Goal: Task Accomplishment & Management: Manage account settings

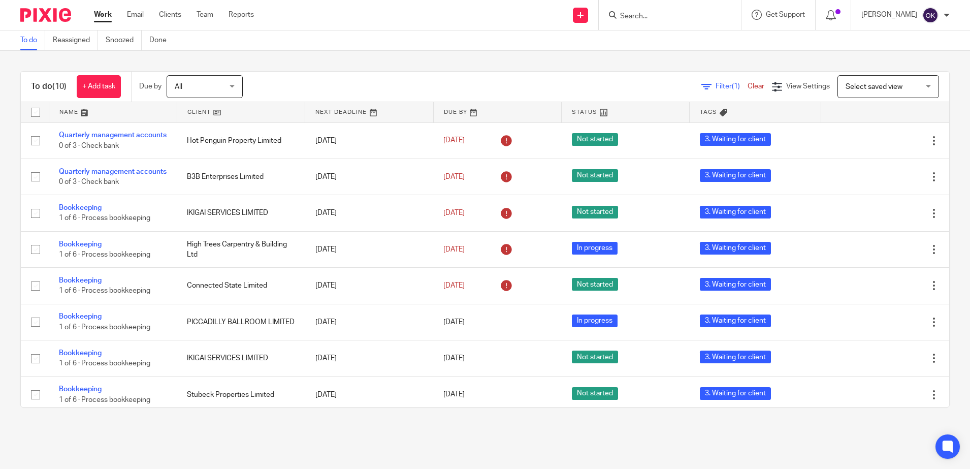
scroll to position [89, 0]
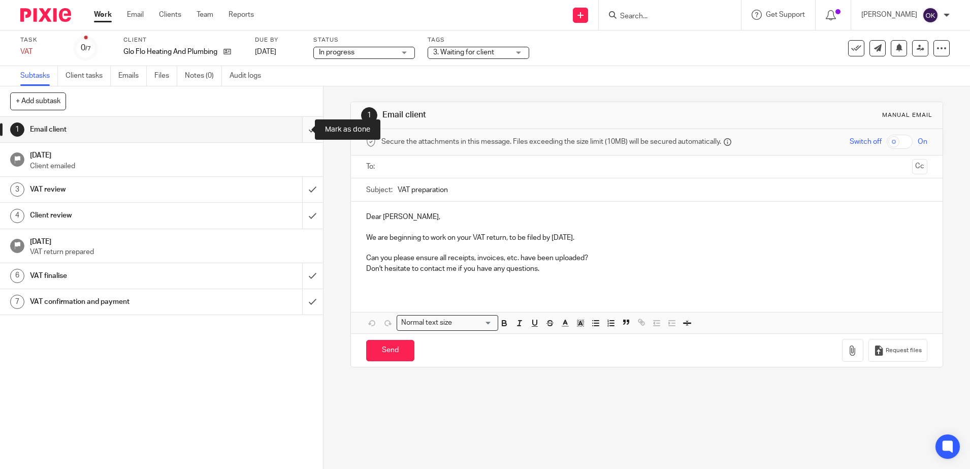
click at [296, 129] on input "submit" at bounding box center [161, 129] width 323 height 25
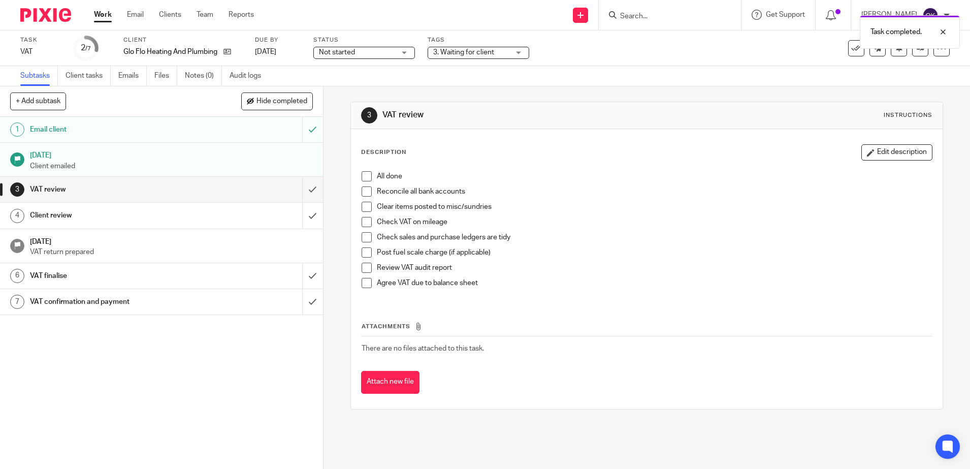
click at [362, 181] on li "All done" at bounding box center [647, 178] width 571 height 15
click at [362, 190] on span at bounding box center [367, 191] width 10 height 10
click at [362, 176] on span at bounding box center [367, 176] width 10 height 10
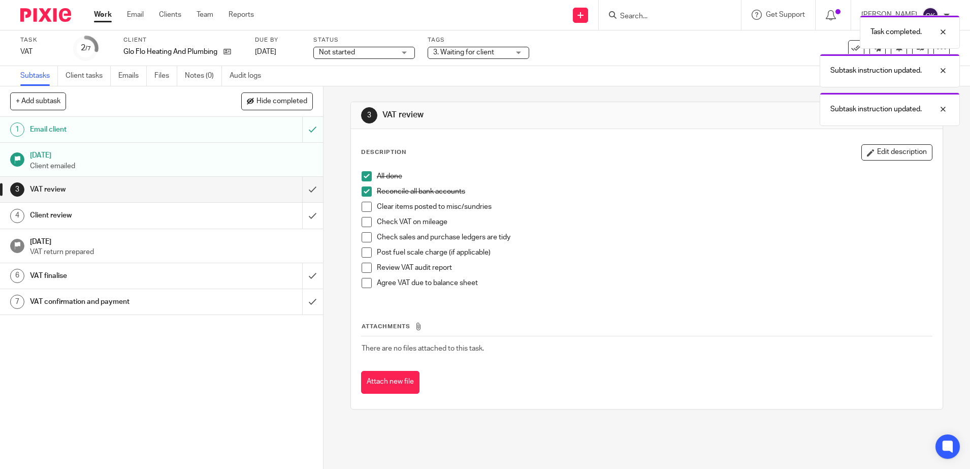
click at [350, 53] on span "Not started" at bounding box center [337, 52] width 36 height 7
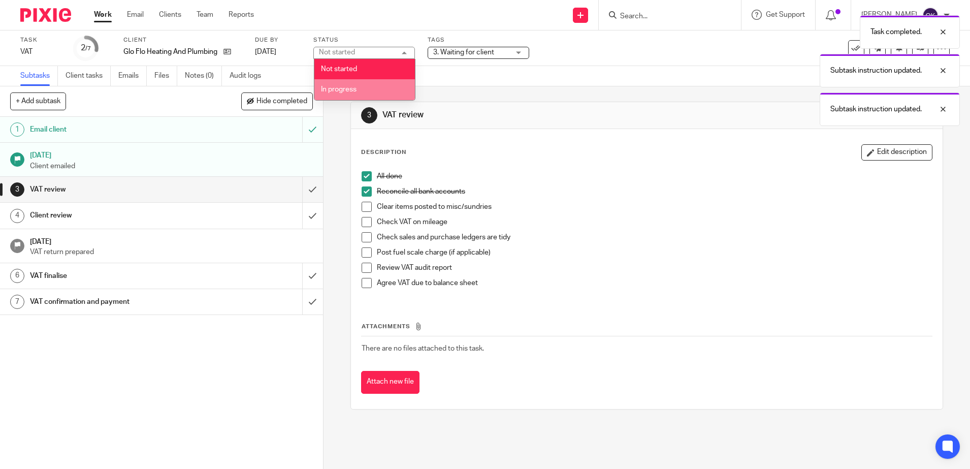
click at [349, 89] on span "In progress" at bounding box center [339, 89] width 36 height 7
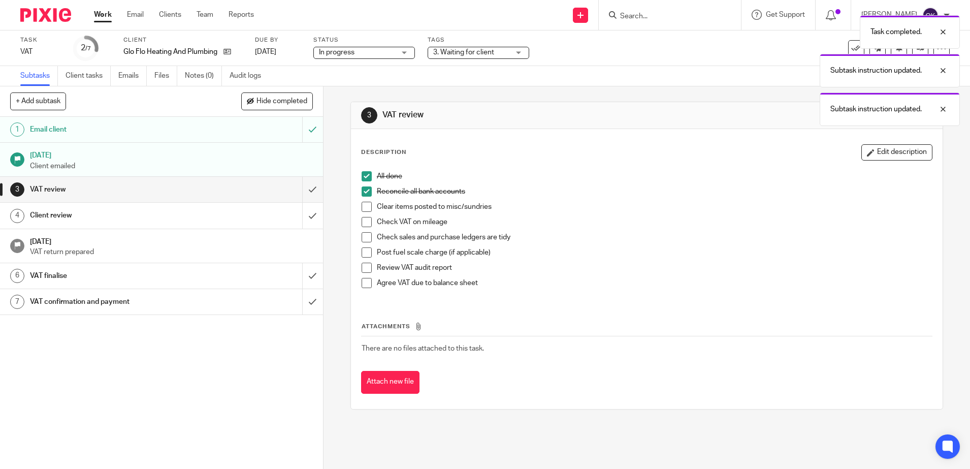
drag, startPoint x: 444, startPoint y: 51, endPoint x: 445, endPoint y: 56, distance: 5.2
click at [445, 51] on span "3. Waiting for client" at bounding box center [463, 52] width 61 height 7
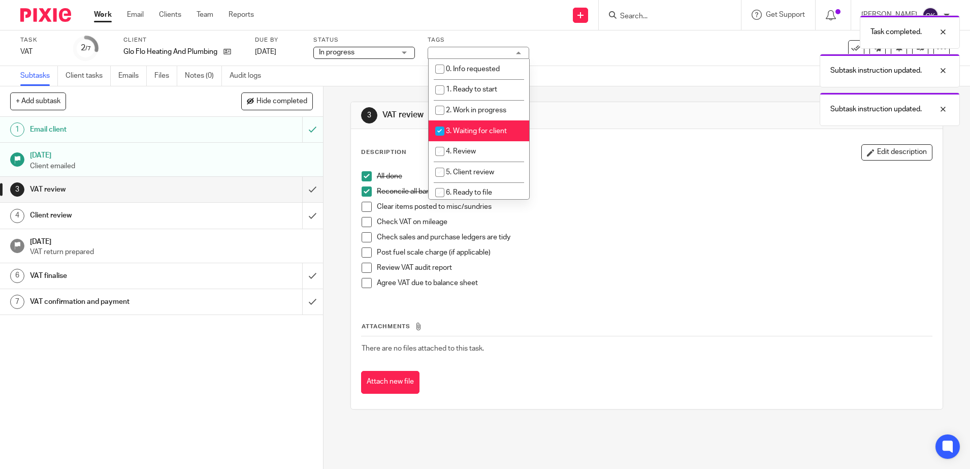
drag, startPoint x: 438, startPoint y: 131, endPoint x: 442, endPoint y: 145, distance: 14.2
click at [438, 132] on input "checkbox" at bounding box center [439, 130] width 19 height 19
checkbox input "false"
click at [443, 149] on input "checkbox" at bounding box center [439, 151] width 19 height 19
checkbox input "true"
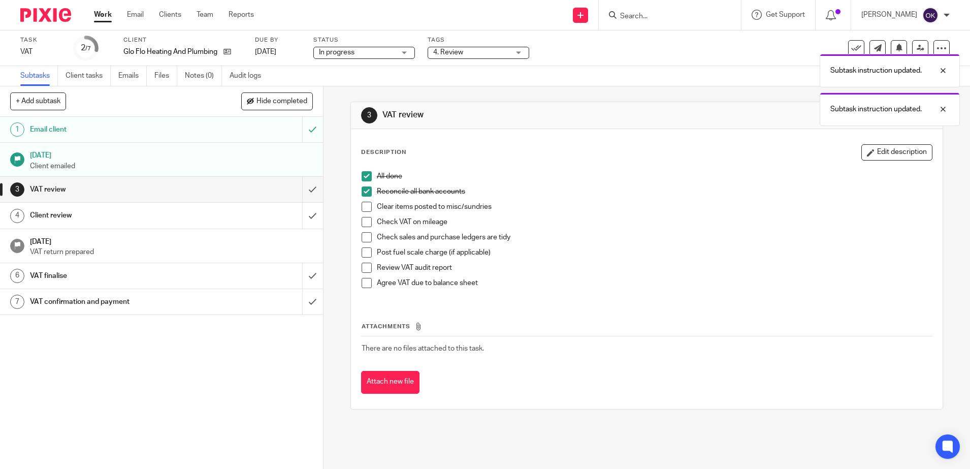
click at [622, 200] on div "Reconcile all bank accounts" at bounding box center [654, 193] width 555 height 15
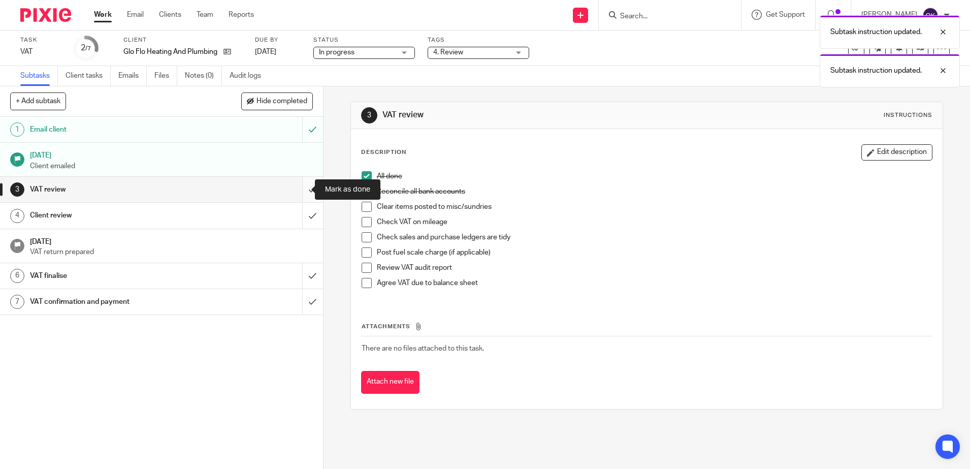
click at [302, 192] on input "submit" at bounding box center [161, 189] width 323 height 25
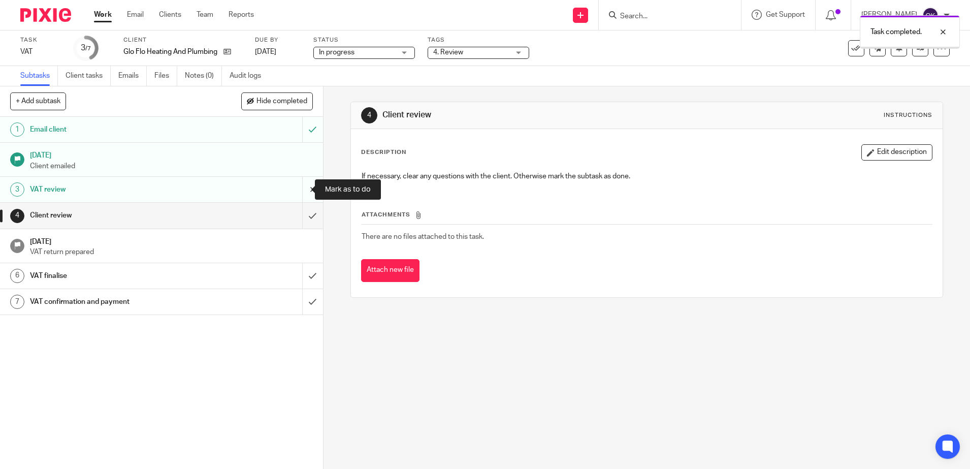
click at [298, 190] on input "submit" at bounding box center [161, 189] width 323 height 25
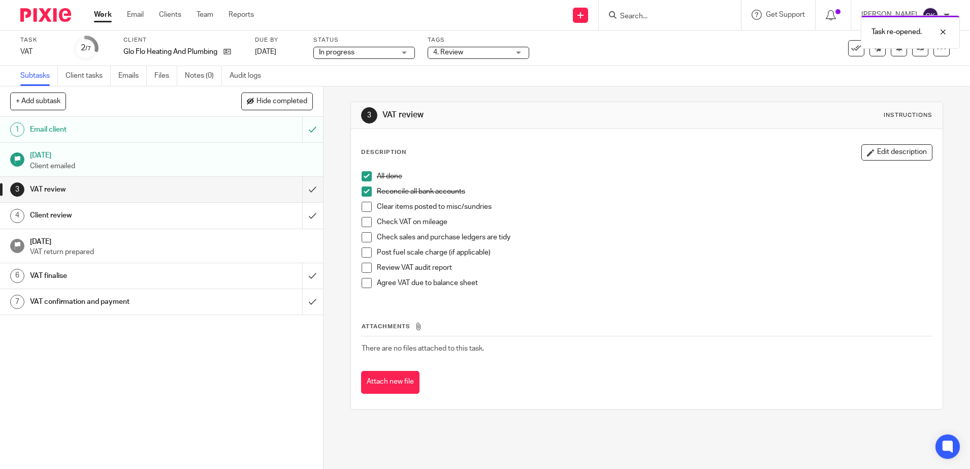
click at [364, 208] on span at bounding box center [367, 207] width 10 height 10
click at [364, 222] on span at bounding box center [367, 222] width 10 height 10
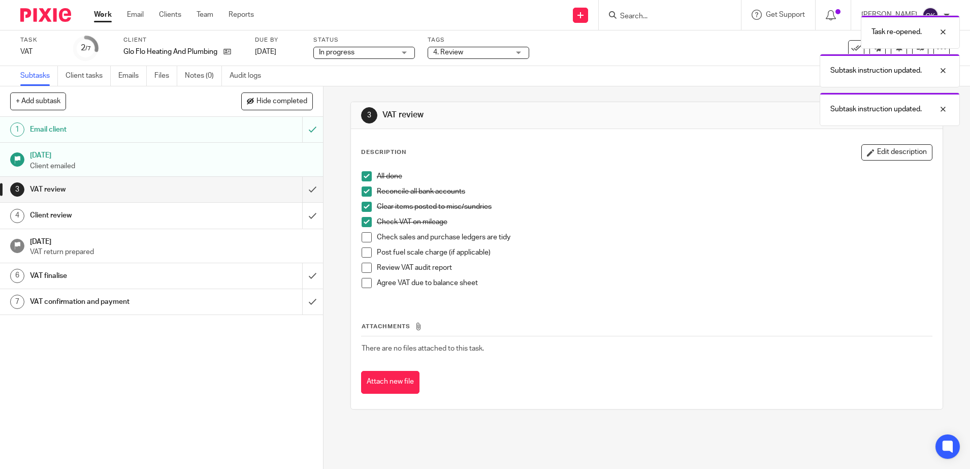
click at [362, 238] on span at bounding box center [367, 237] width 10 height 10
click at [366, 249] on span at bounding box center [367, 252] width 10 height 10
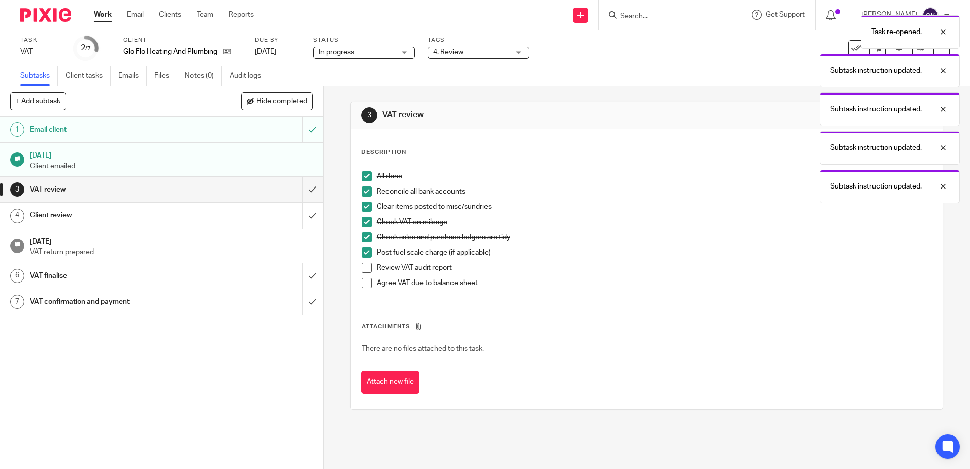
drag, startPoint x: 363, startPoint y: 267, endPoint x: 368, endPoint y: 280, distance: 14.3
click at [362, 267] on span at bounding box center [367, 268] width 10 height 10
click at [364, 280] on span at bounding box center [367, 283] width 10 height 10
click at [300, 187] on input "submit" at bounding box center [161, 189] width 323 height 25
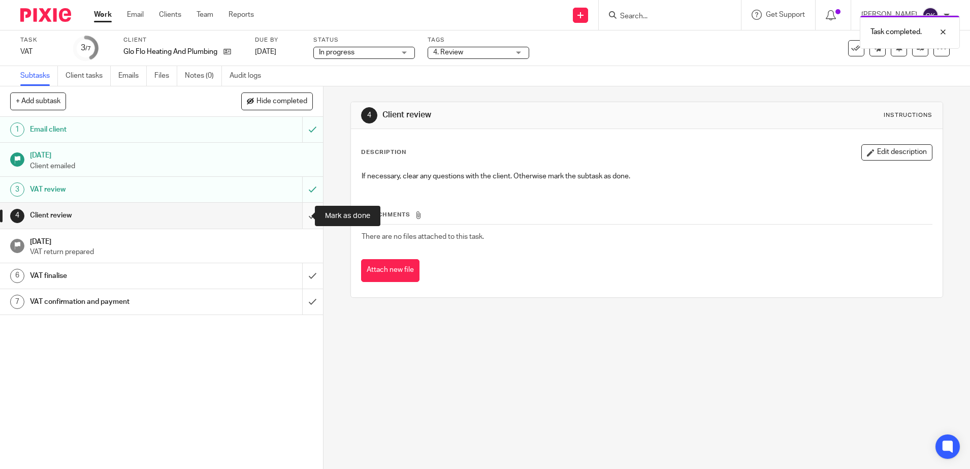
click at [304, 216] on input "submit" at bounding box center [161, 215] width 323 height 25
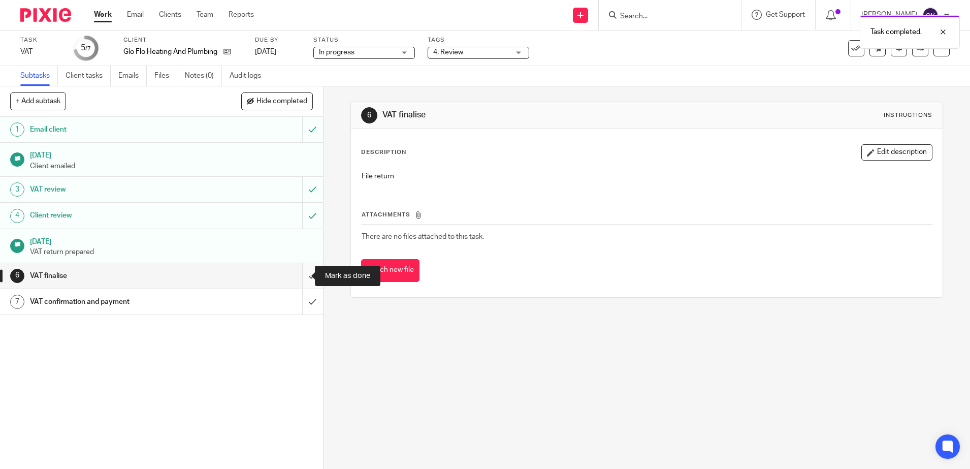
click at [299, 276] on input "submit" at bounding box center [161, 275] width 323 height 25
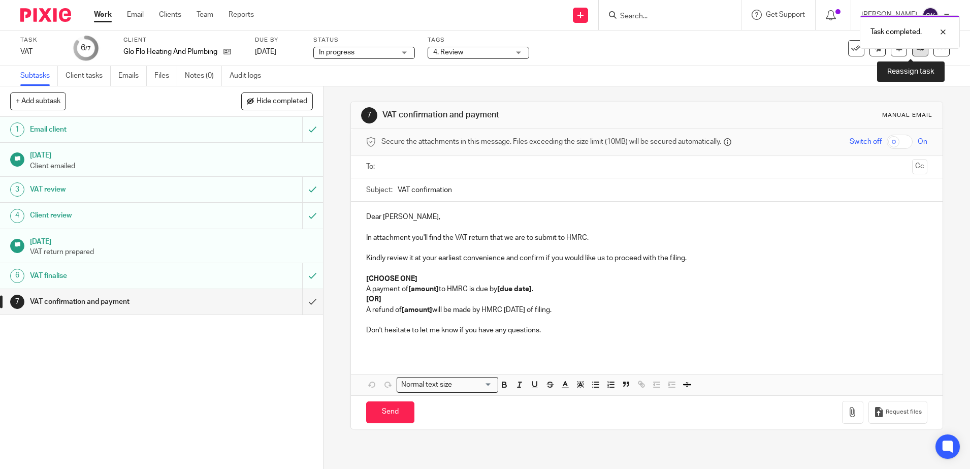
click at [913, 53] on link at bounding box center [921, 48] width 16 height 16
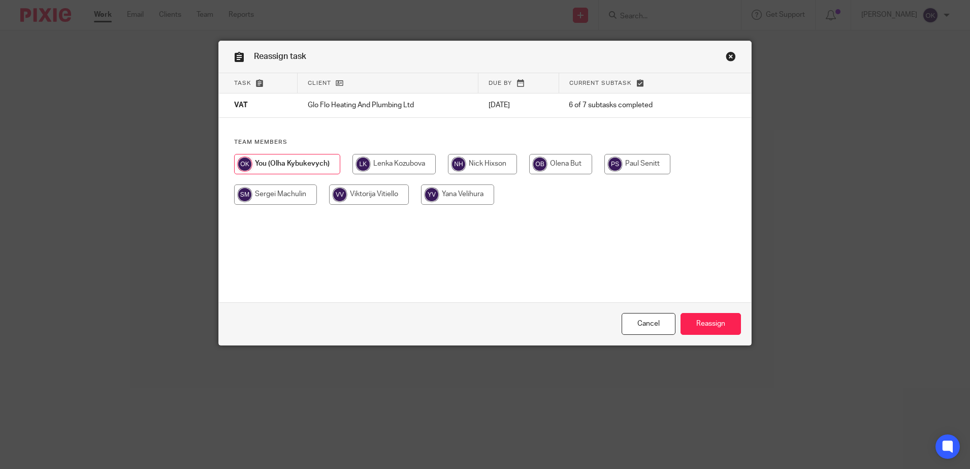
click at [473, 155] on input "radio" at bounding box center [482, 164] width 69 height 20
radio input "true"
click at [704, 320] on input "Reassign" at bounding box center [711, 324] width 60 height 22
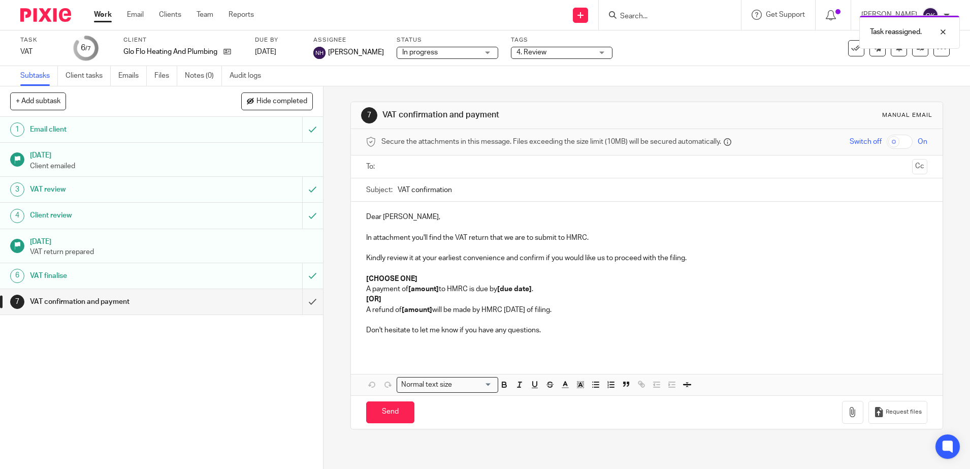
click at [55, 13] on img at bounding box center [45, 15] width 51 height 14
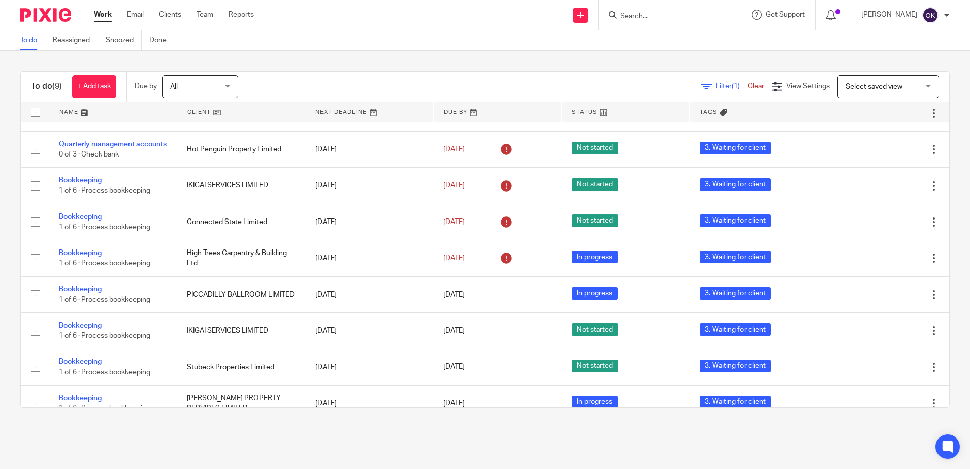
scroll to position [53, 0]
